Goal: Task Accomplishment & Management: Manage account settings

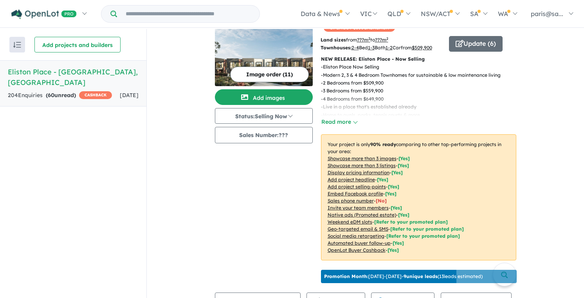
scroll to position [25, 0]
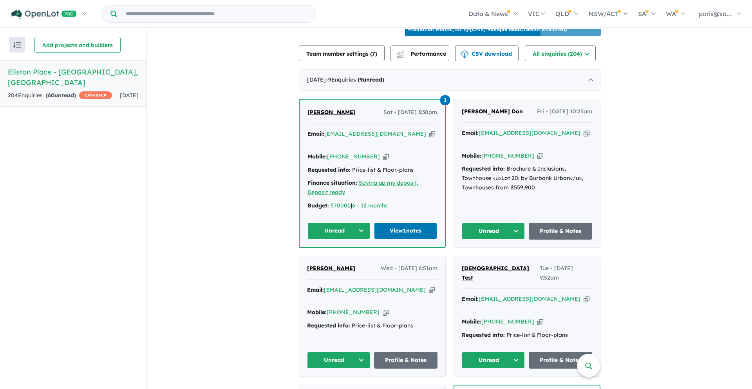
scroll to position [273, 0]
click at [422, 56] on span "Performance" at bounding box center [422, 53] width 48 height 7
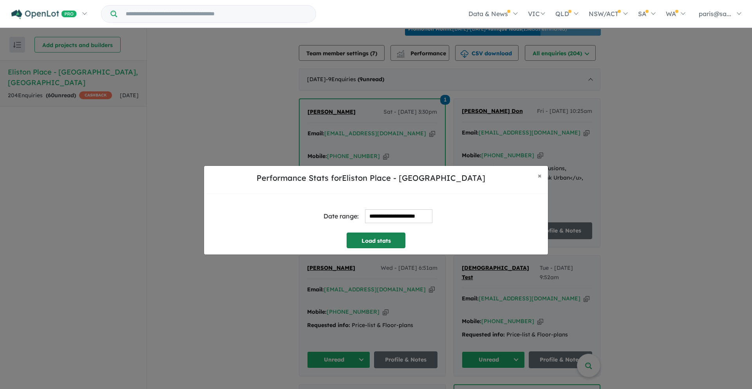
click at [379, 238] on button "Load stats" at bounding box center [376, 240] width 59 height 16
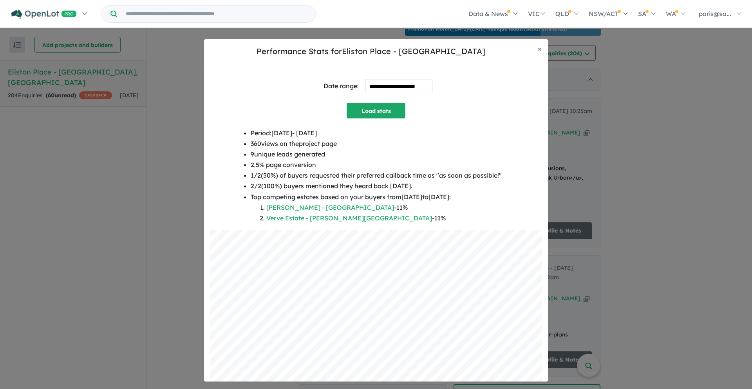
scroll to position [0, 0]
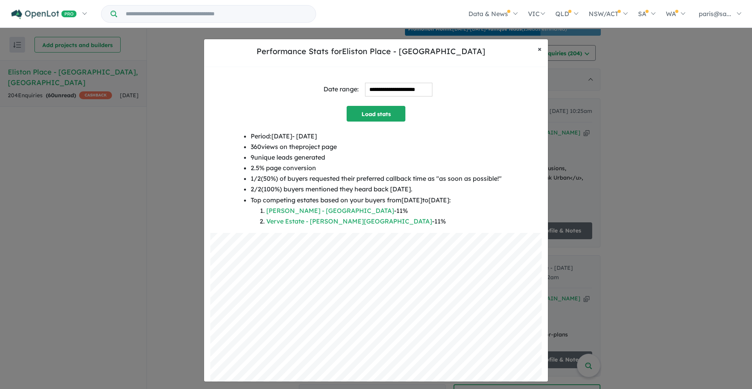
click at [542, 47] on button "× Close" at bounding box center [540, 49] width 16 height 20
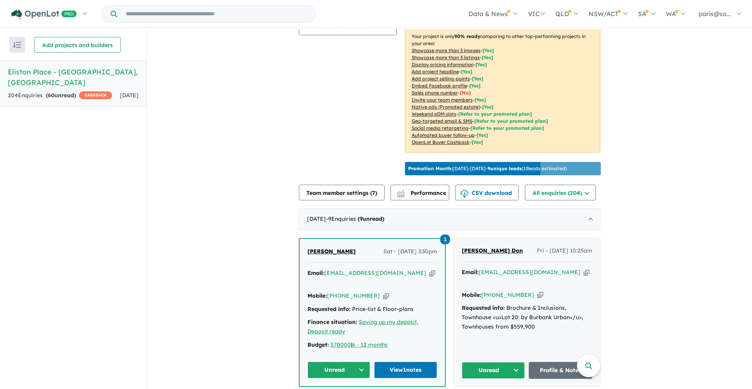
scroll to position [166, 0]
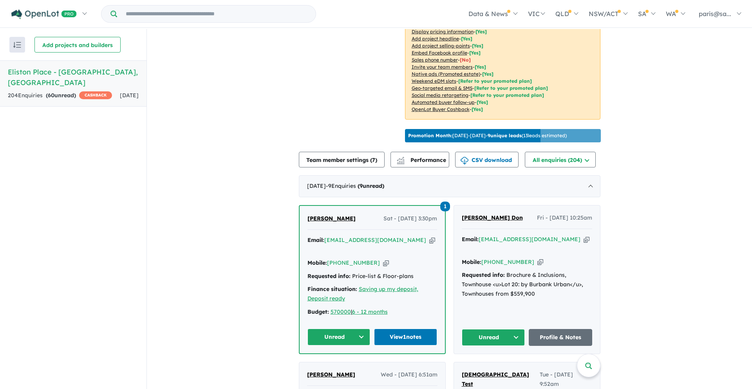
click at [60, 75] on h5 "Eliston Place - Clyde , VIC" at bounding box center [73, 77] width 131 height 21
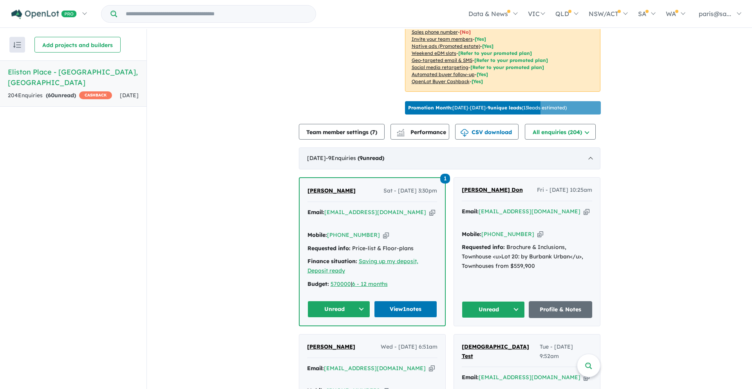
scroll to position [192, 0]
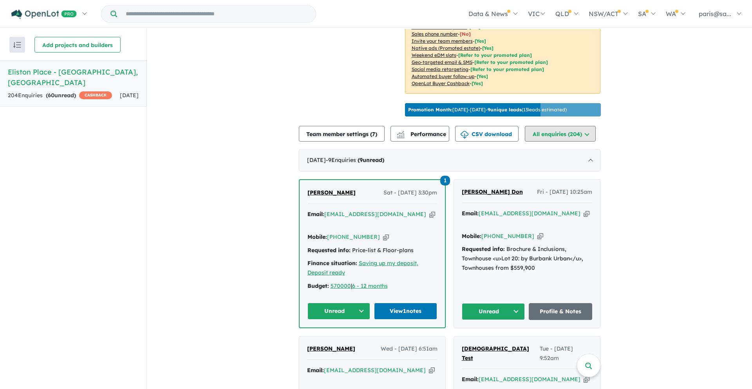
click at [565, 141] on button "All enquiries ( 204 )" at bounding box center [560, 134] width 71 height 16
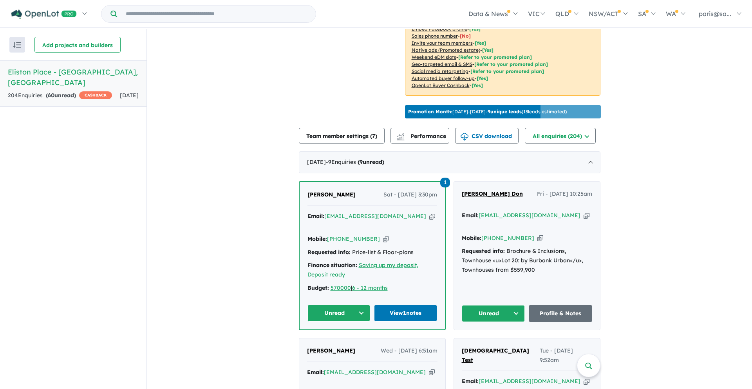
scroll to position [190, 0]
click at [483, 144] on button "CSV download" at bounding box center [486, 136] width 63 height 16
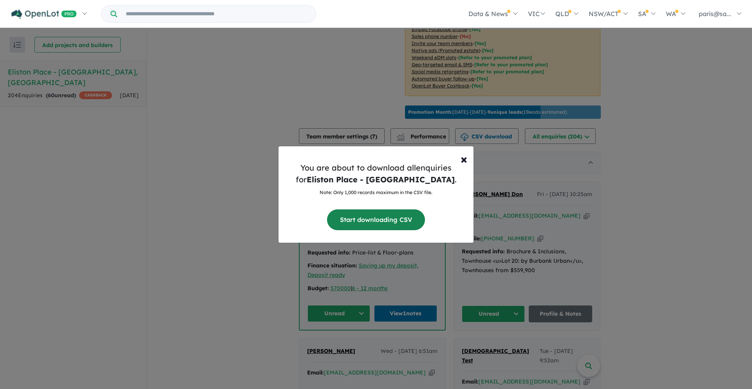
click at [371, 223] on button "Start downloading CSV" at bounding box center [376, 219] width 98 height 21
